Goal: Task Accomplishment & Management: Manage account settings

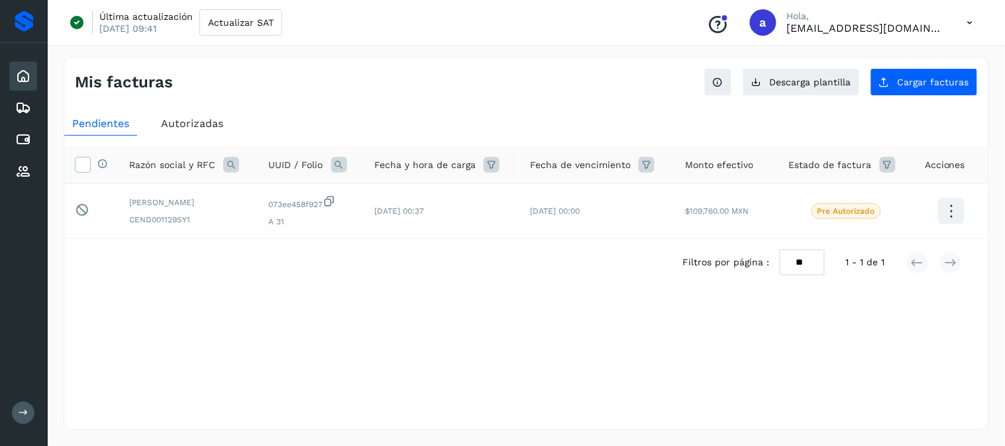
click at [411, 354] on div "Mis facturas Ver instrucciones para cargar Facturas Descarga plantilla Cargar f…" at bounding box center [526, 243] width 925 height 373
click at [497, 309] on div "Selecciona una fecha" at bounding box center [526, 319] width 924 height 22
click at [19, 109] on icon at bounding box center [23, 108] width 16 height 16
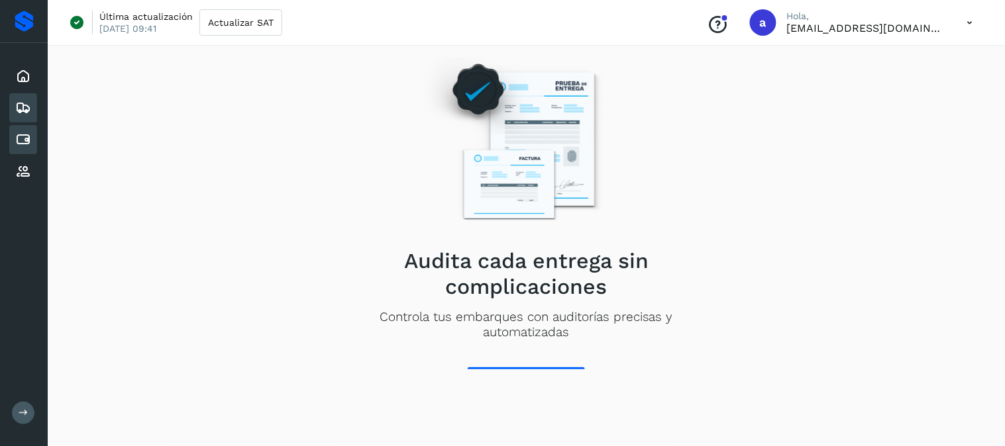
click at [21, 136] on icon at bounding box center [23, 140] width 16 height 16
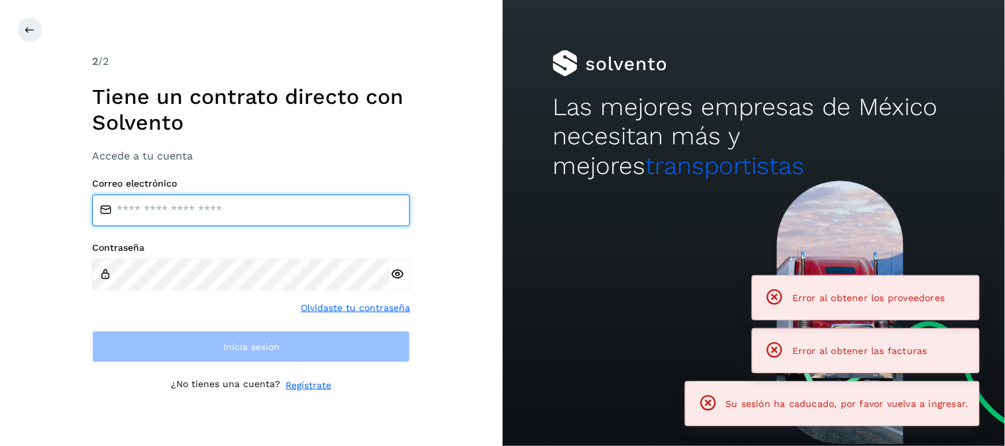
click at [214, 217] on input "email" at bounding box center [251, 211] width 318 height 32
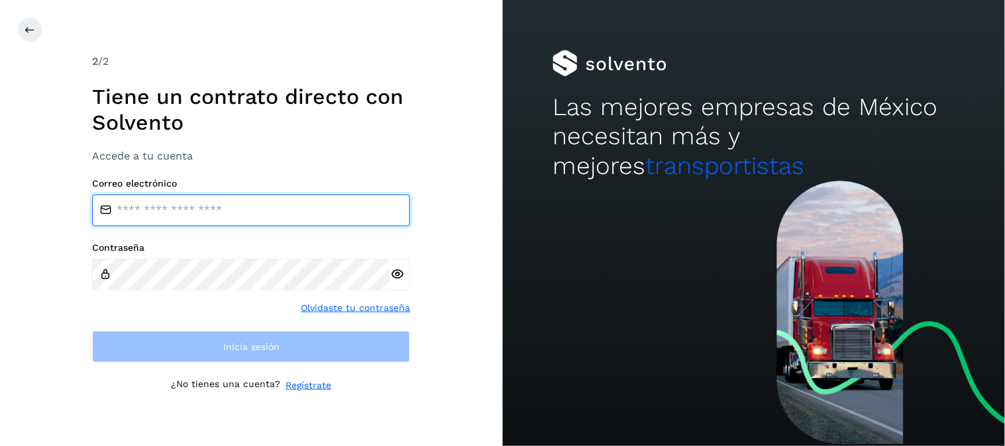
type input "**********"
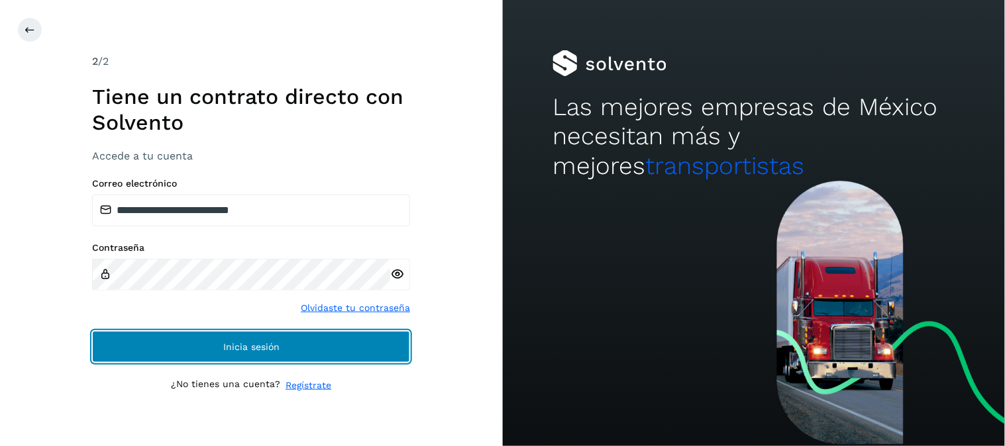
click at [332, 360] on button "Inicia sesión" at bounding box center [251, 347] width 318 height 32
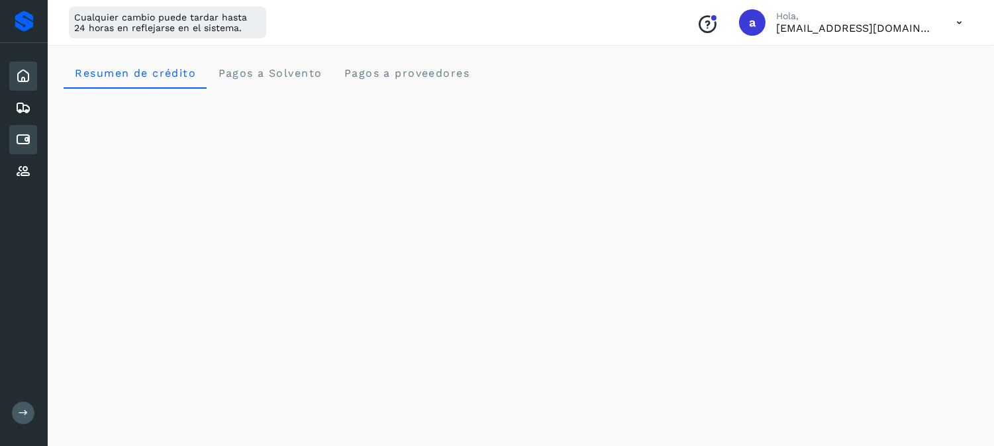
click at [27, 147] on div "Cuentas por pagar" at bounding box center [23, 139] width 28 height 29
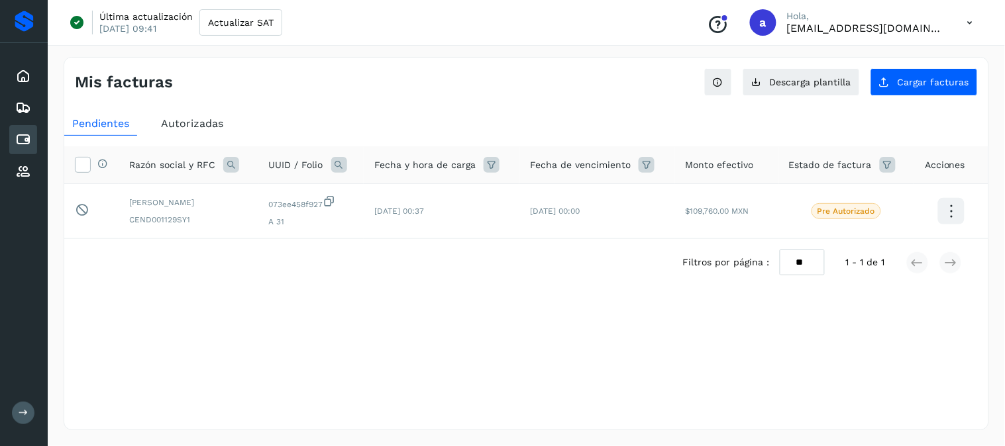
click at [420, 308] on div "Selecciona una fecha" at bounding box center [526, 319] width 924 height 22
click at [76, 209] on icon at bounding box center [82, 210] width 14 height 14
drag, startPoint x: 76, startPoint y: 209, endPoint x: 508, endPoint y: 350, distance: 454.0
click at [508, 350] on div "Mis facturas Ver instrucciones para cargar Facturas Descarga plantilla Cargar f…" at bounding box center [526, 243] width 925 height 373
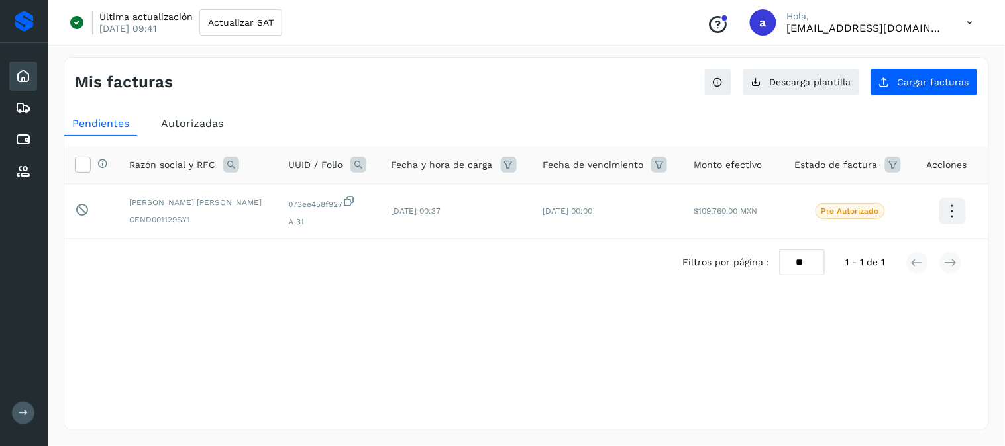
click at [366, 91] on div "Mis facturas Ver instrucciones para cargar Facturas Descarga plantilla Cargar f…" at bounding box center [526, 77] width 924 height 38
